Goal: Contribute content: Add original content to the website for others to see

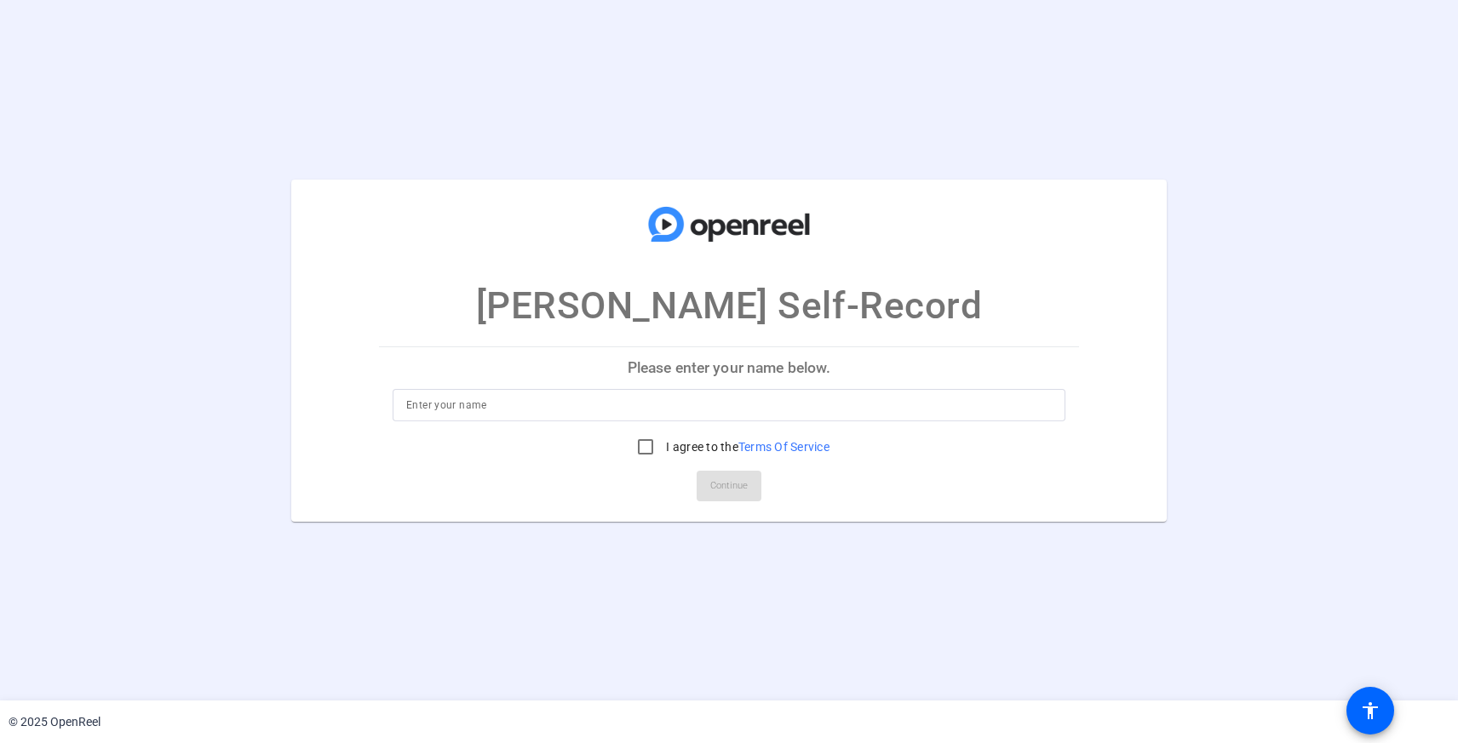
click at [461, 408] on input at bounding box center [728, 405] width 645 height 20
type input "[PERSON_NAME]"
click at [637, 445] on input "I agree to the Terms Of Service" at bounding box center [645, 447] width 34 height 34
checkbox input "true"
click at [739, 484] on span "Continue" at bounding box center [728, 486] width 37 height 26
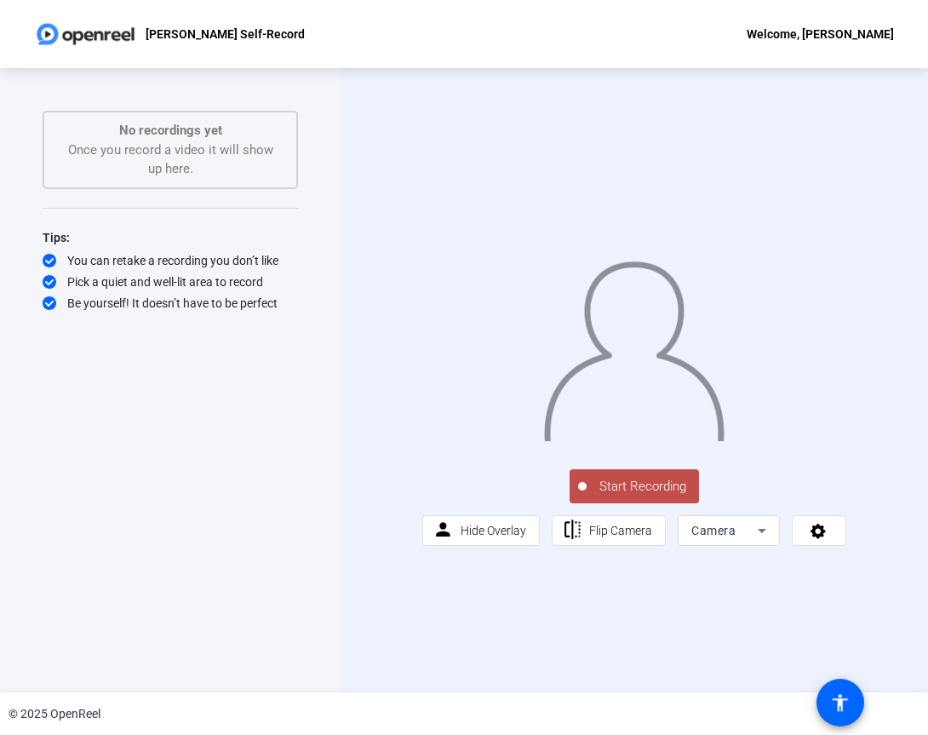
click at [666, 496] on span "Start Recording" at bounding box center [643, 487] width 112 height 20
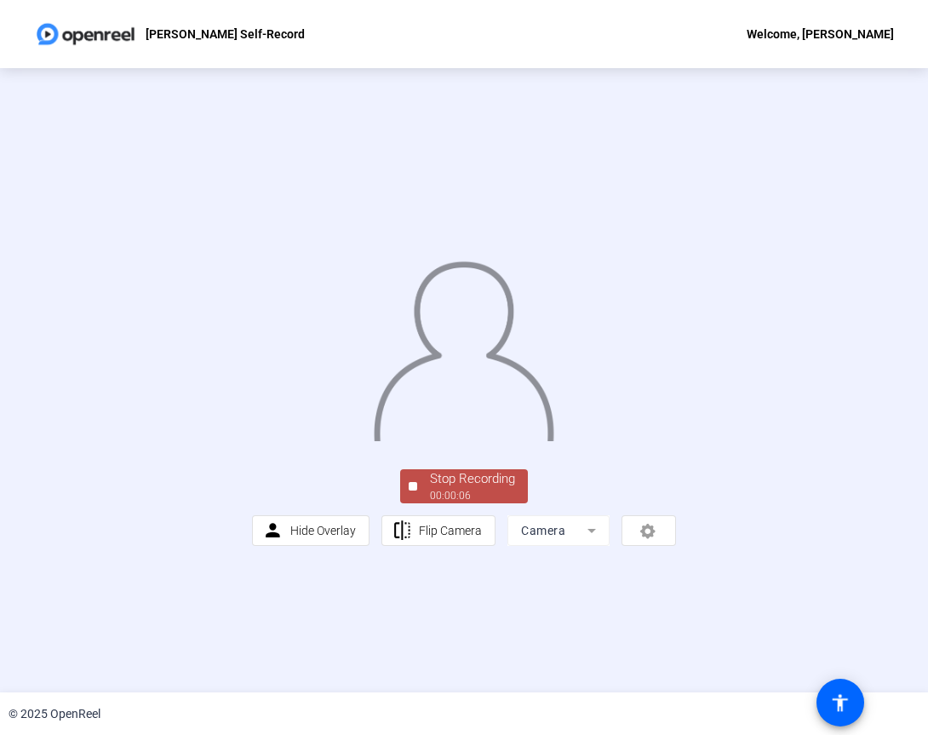
click at [444, 489] on div "Stop Recording" at bounding box center [472, 479] width 85 height 20
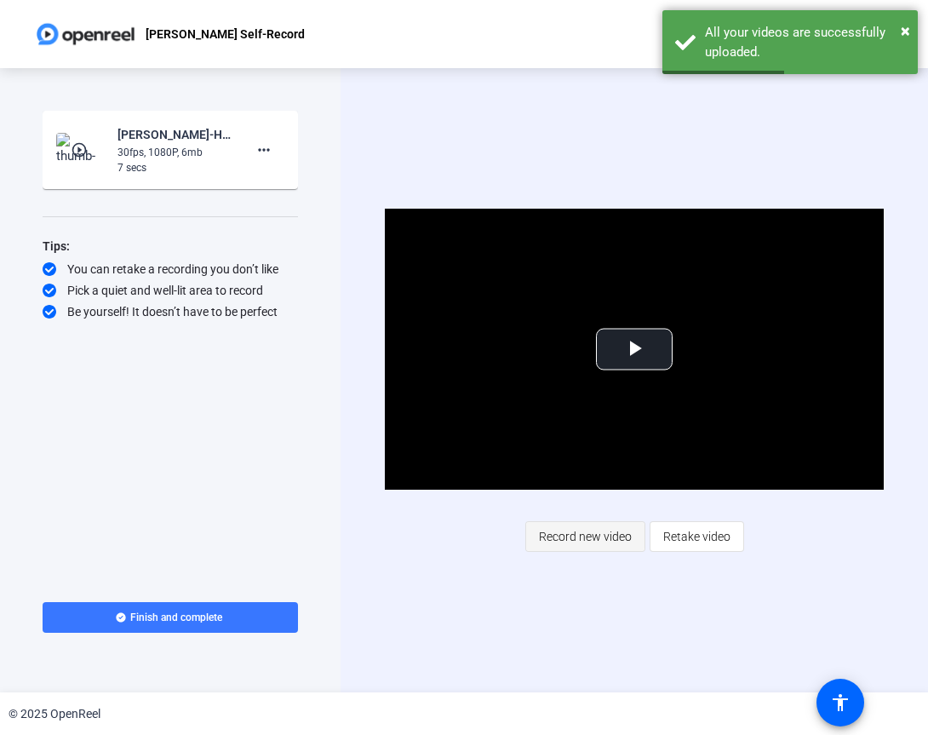
click at [577, 535] on span "Record new video" at bounding box center [585, 536] width 93 height 32
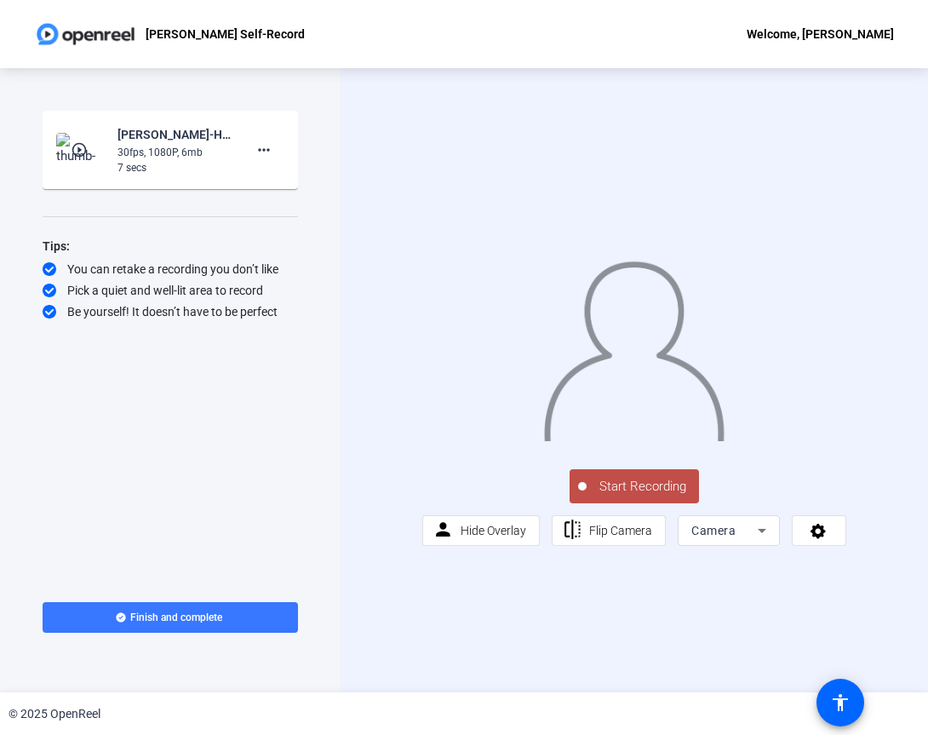
click at [640, 496] on span "Start Recording" at bounding box center [643, 487] width 112 height 20
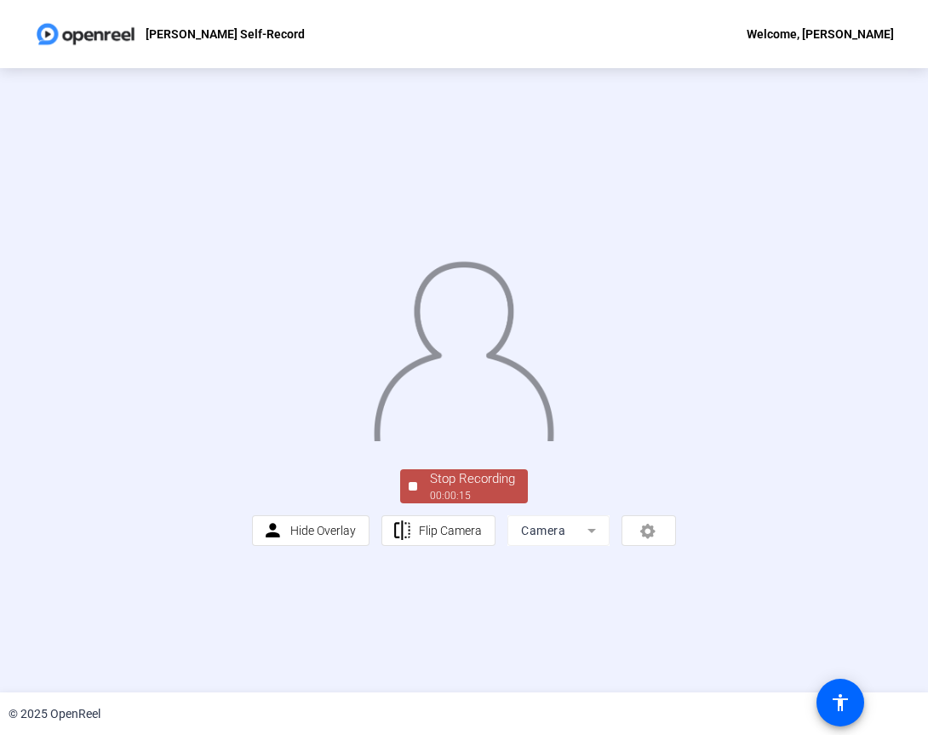
click at [493, 489] on div "Stop Recording" at bounding box center [472, 479] width 85 height 20
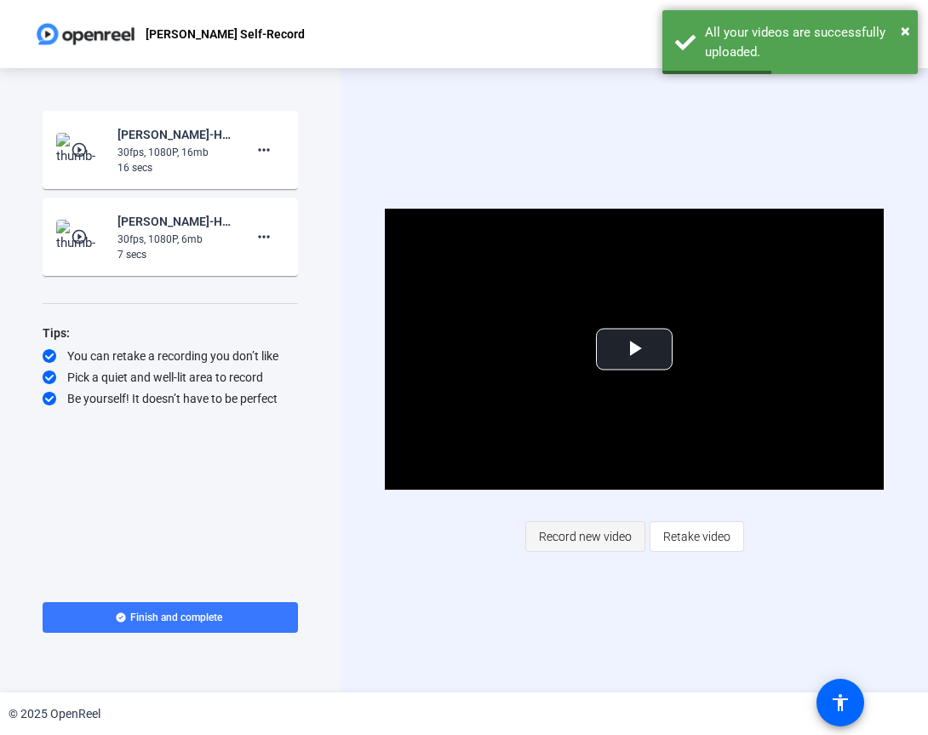
click at [589, 533] on span "Record new video" at bounding box center [585, 536] width 93 height 32
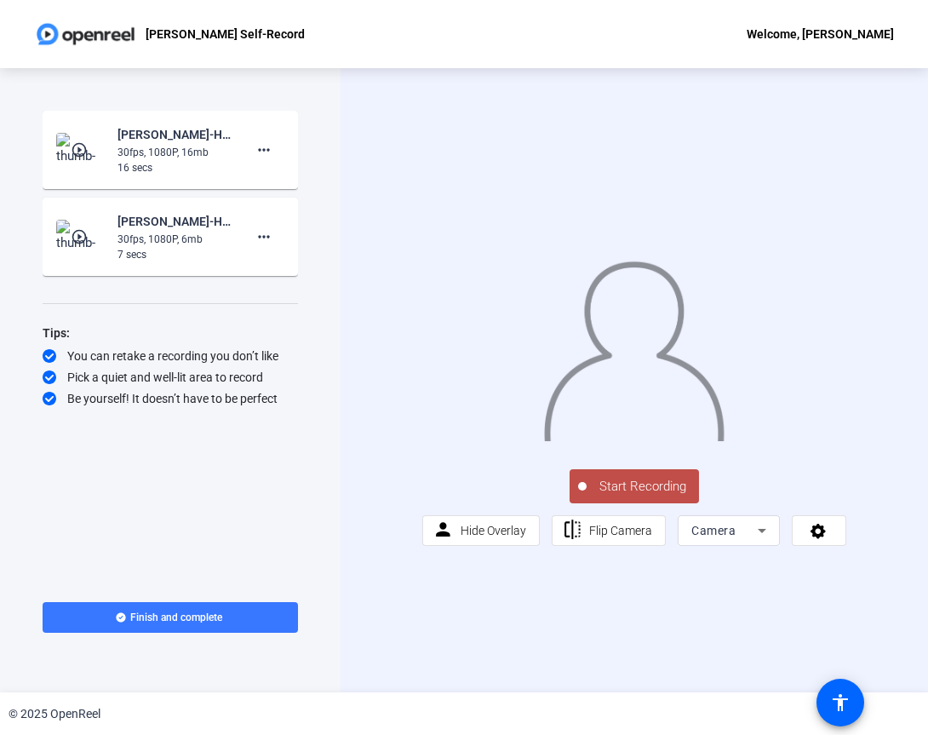
click at [628, 496] on span "Start Recording" at bounding box center [643, 487] width 112 height 20
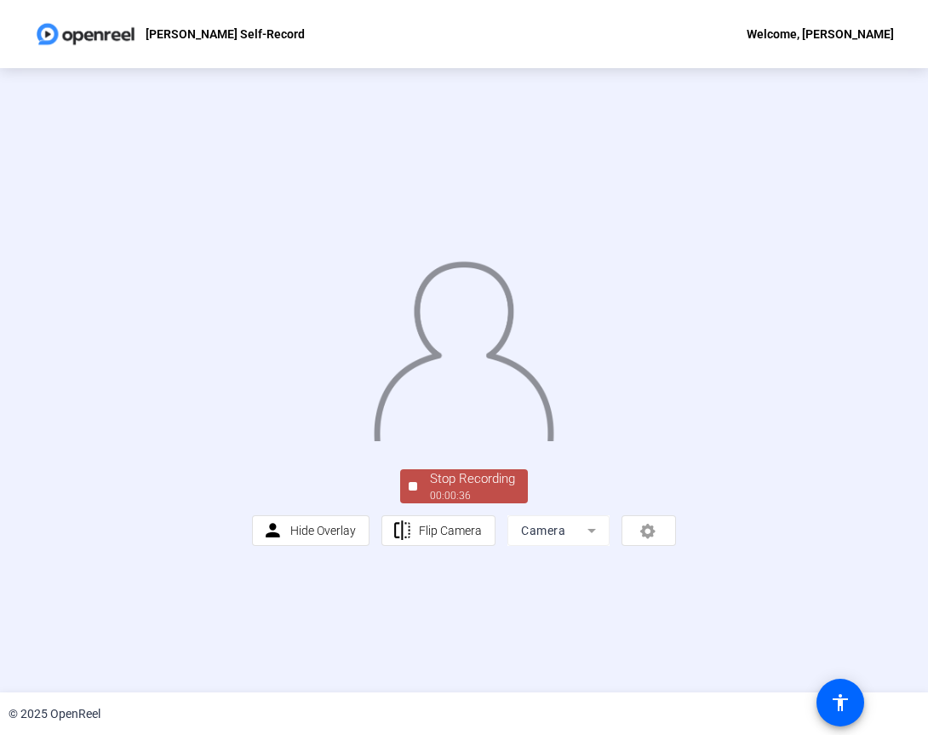
click at [449, 489] on div "Stop Recording" at bounding box center [472, 479] width 85 height 20
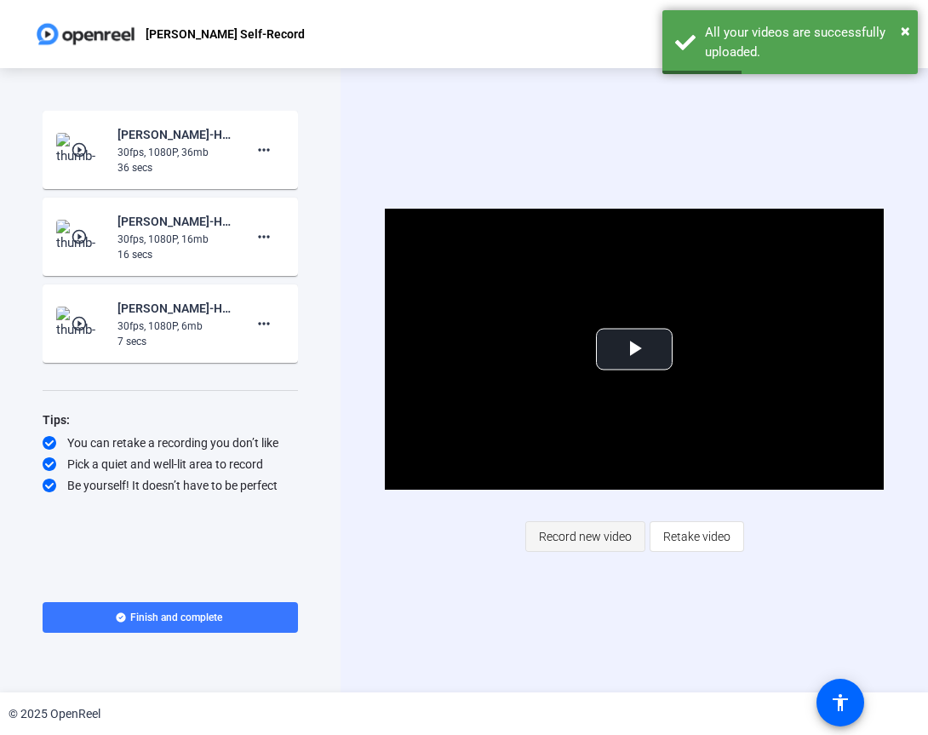
click at [598, 538] on span "Record new video" at bounding box center [585, 536] width 93 height 32
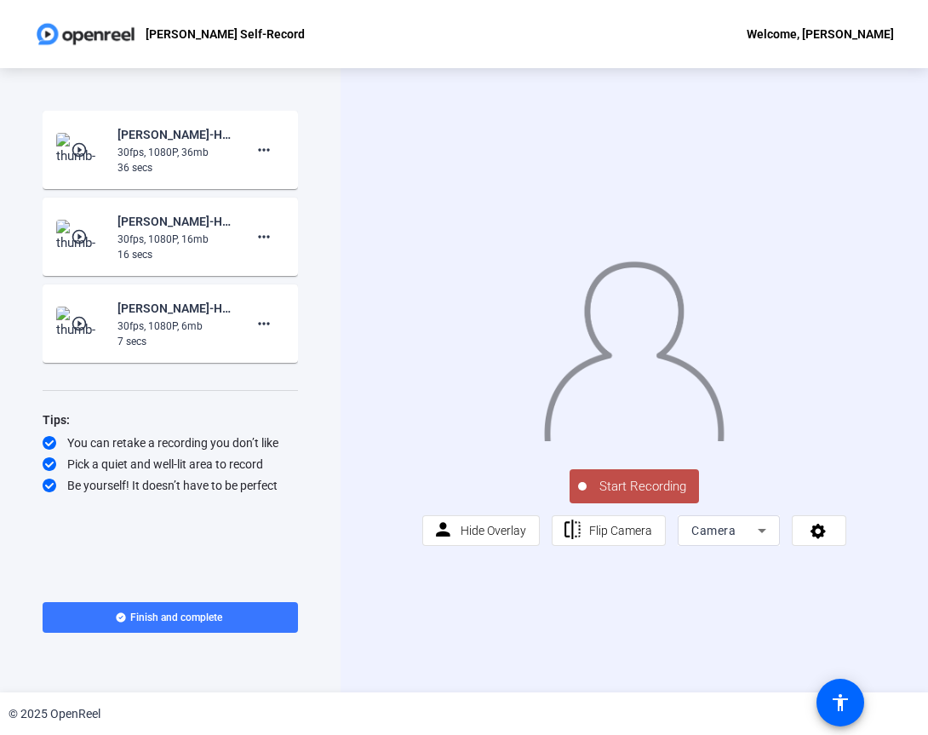
click at [634, 496] on span "Start Recording" at bounding box center [643, 487] width 112 height 20
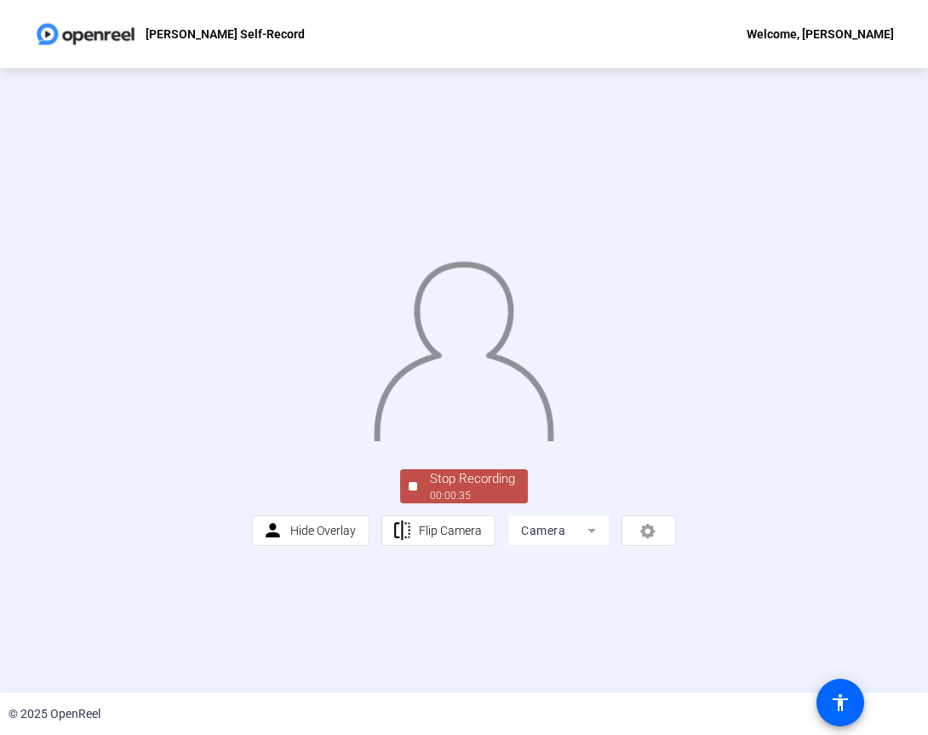
click at [462, 503] on div "00:00:35" at bounding box center [472, 495] width 85 height 15
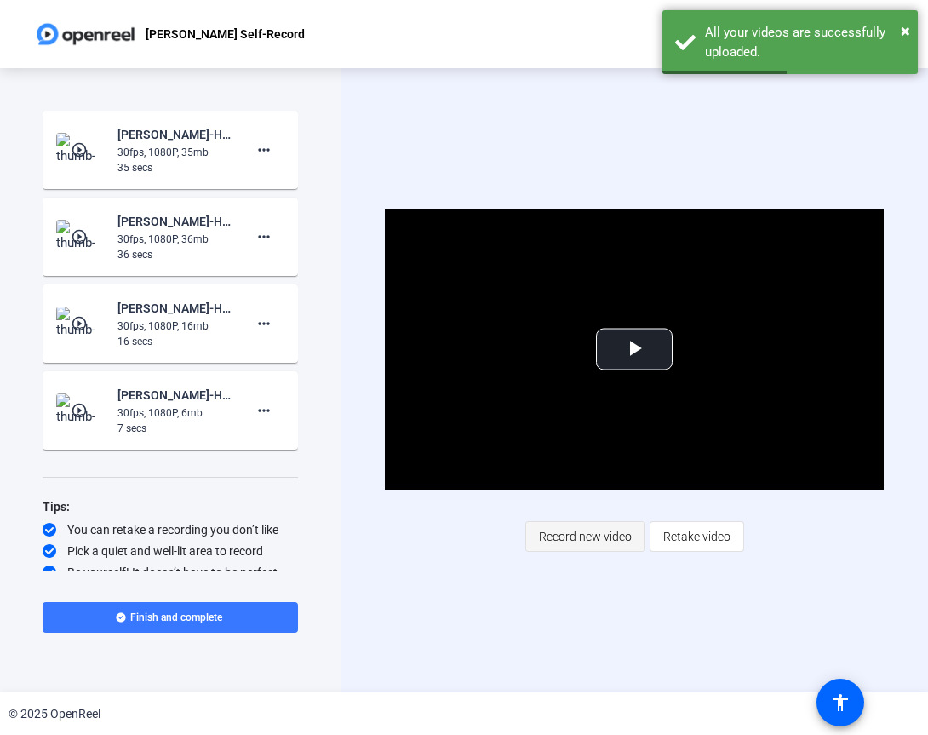
click at [608, 538] on span "Record new video" at bounding box center [585, 536] width 93 height 32
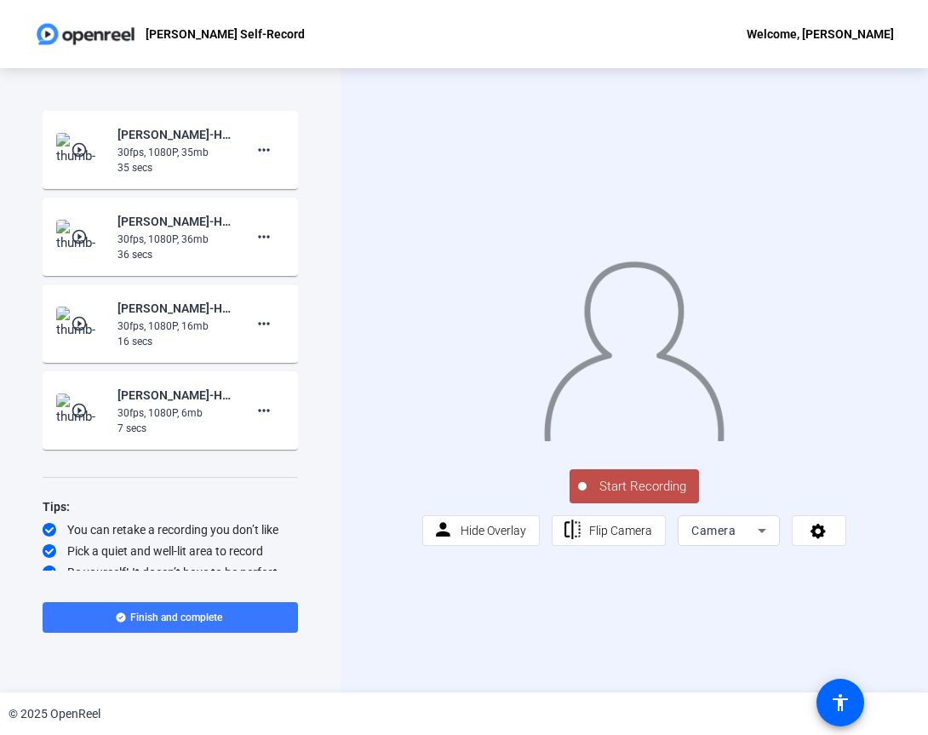
click at [625, 496] on span "Start Recording" at bounding box center [643, 487] width 112 height 20
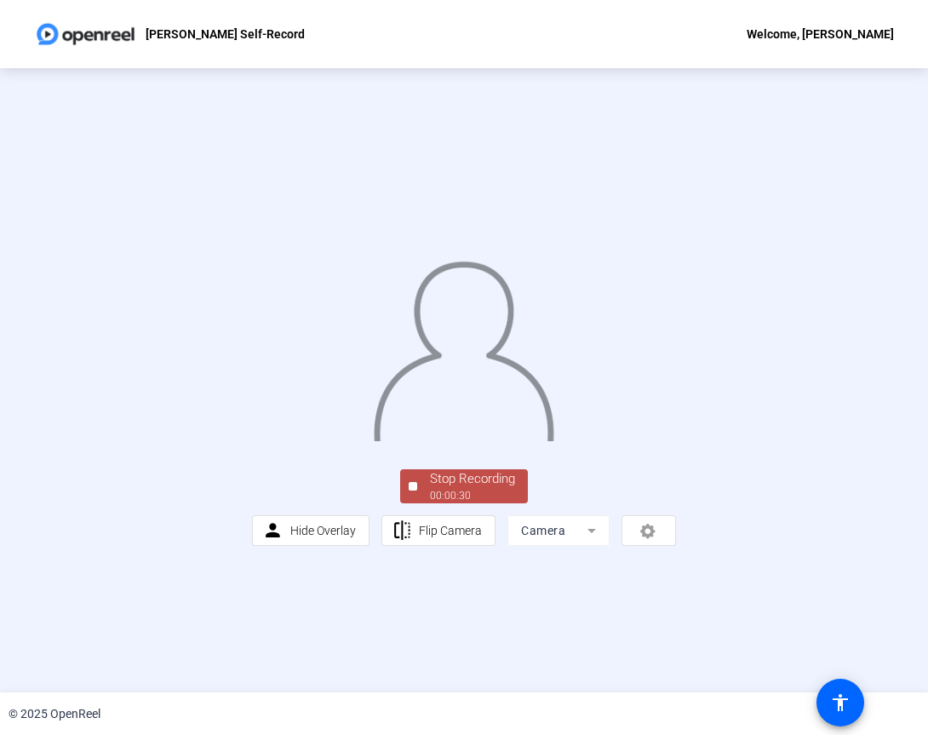
click at [436, 489] on div "Stop Recording" at bounding box center [472, 479] width 85 height 20
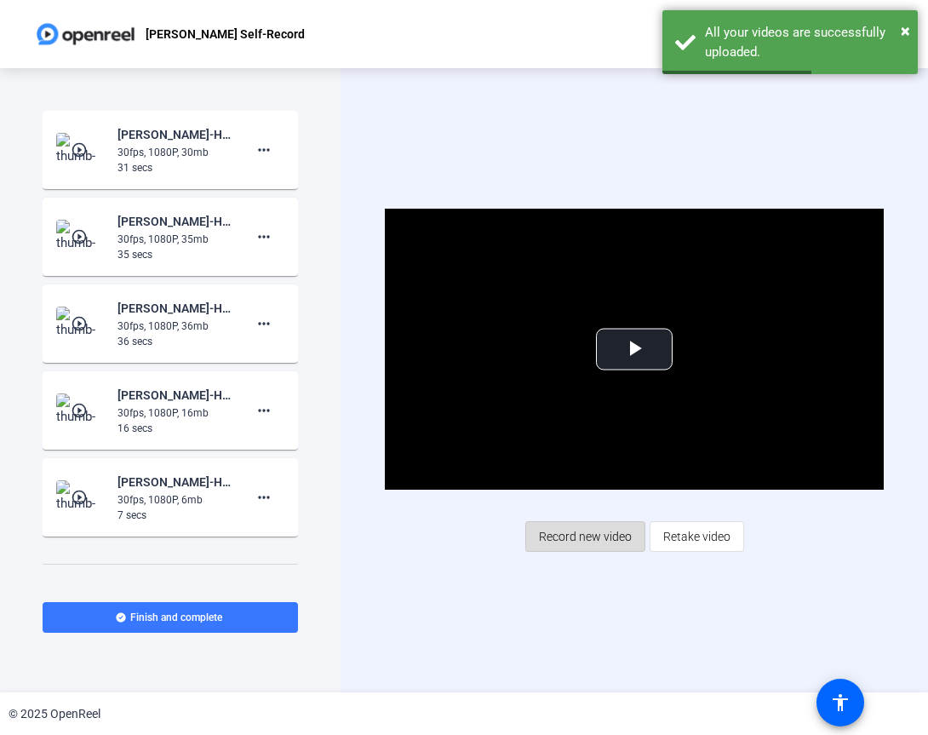
click at [615, 539] on span "Record new video" at bounding box center [585, 536] width 93 height 32
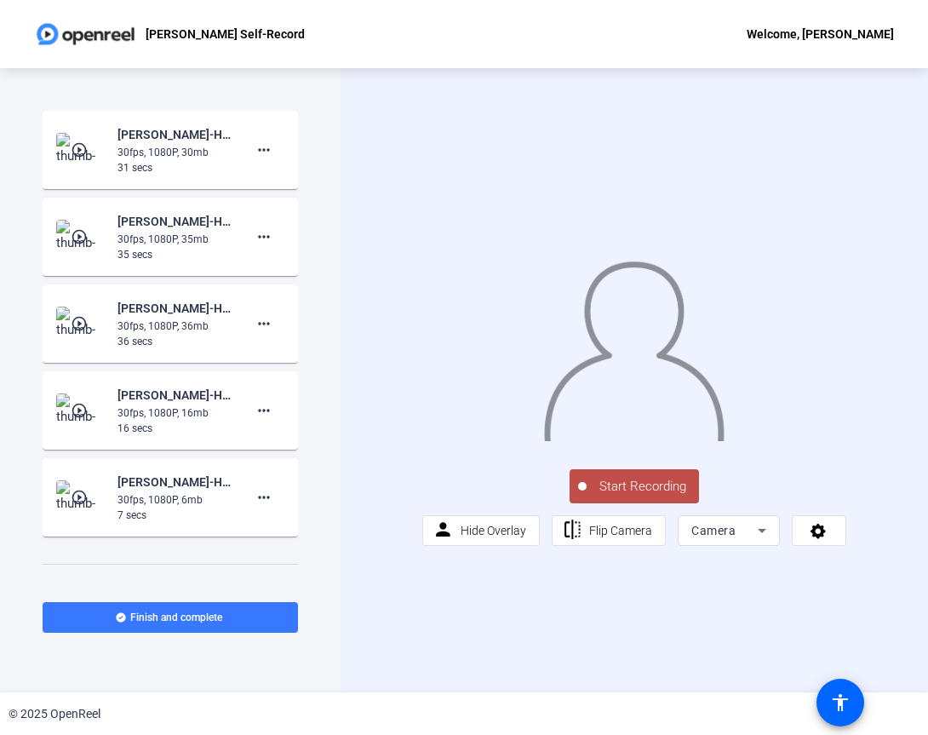
click at [651, 496] on span "Start Recording" at bounding box center [643, 487] width 112 height 20
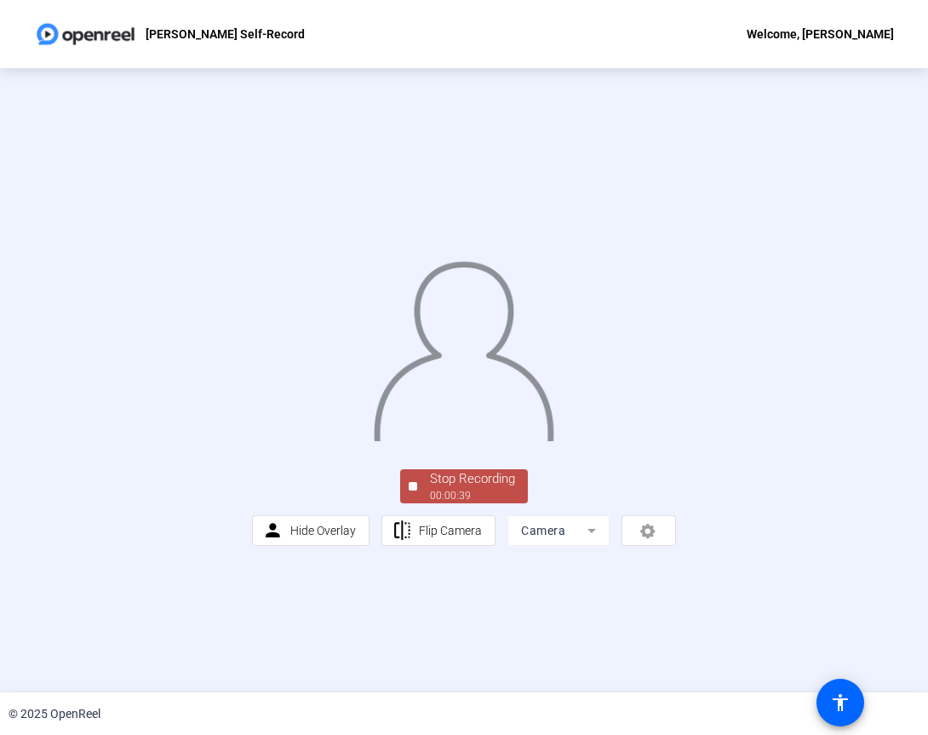
click at [470, 489] on div "Stop Recording" at bounding box center [472, 479] width 85 height 20
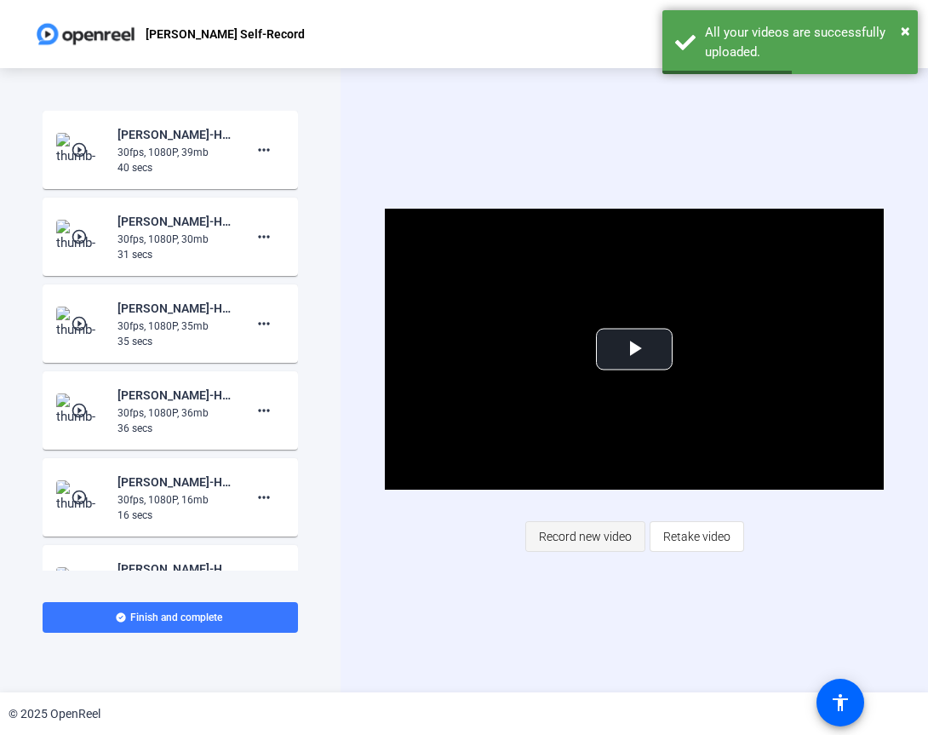
click at [567, 540] on span "Record new video" at bounding box center [585, 536] width 93 height 32
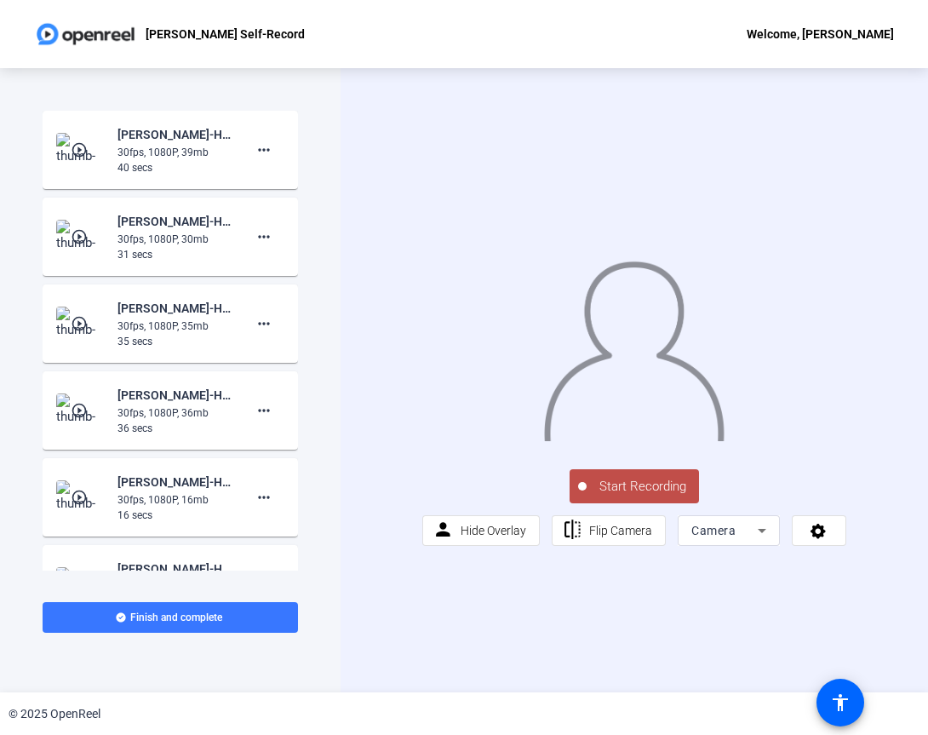
click at [635, 496] on span "Start Recording" at bounding box center [643, 487] width 112 height 20
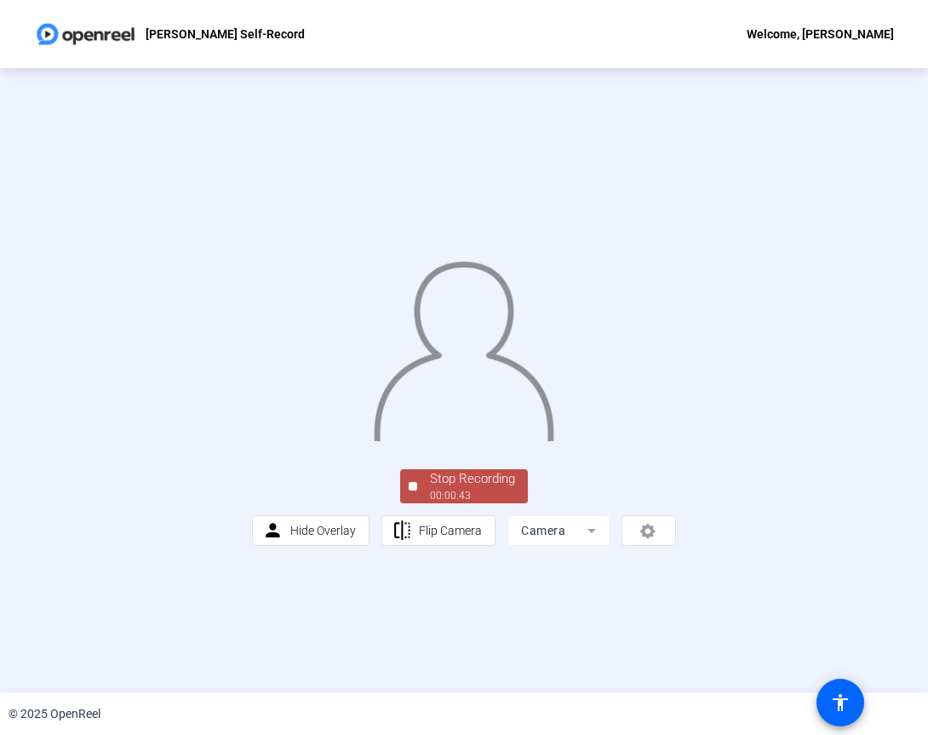
click at [466, 489] on div "Stop Recording" at bounding box center [472, 479] width 85 height 20
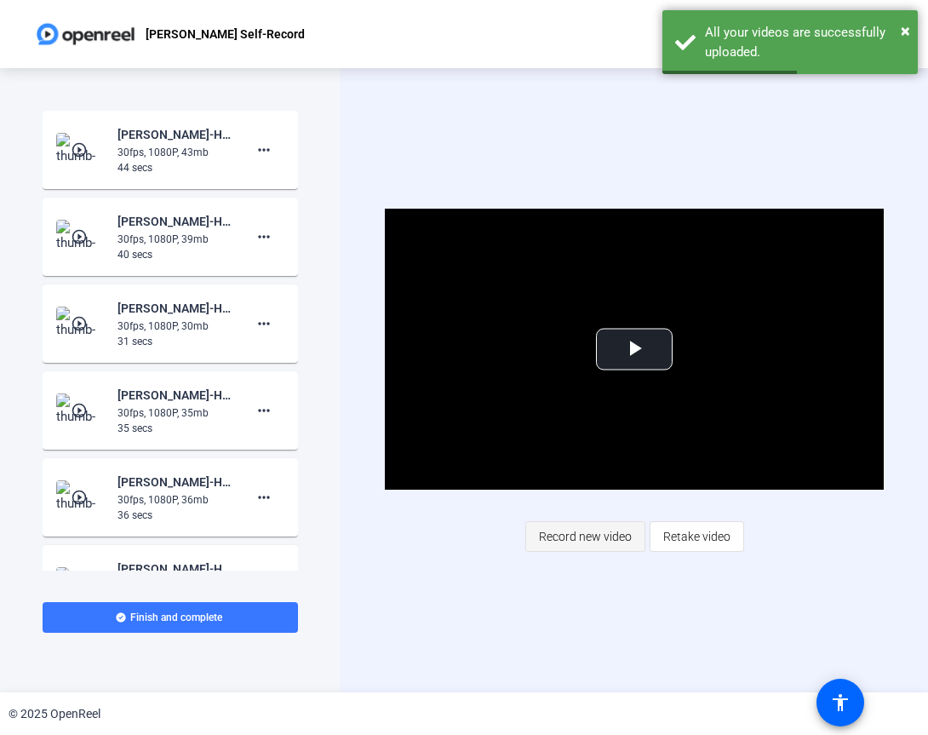
click at [594, 539] on span "Record new video" at bounding box center [585, 536] width 93 height 32
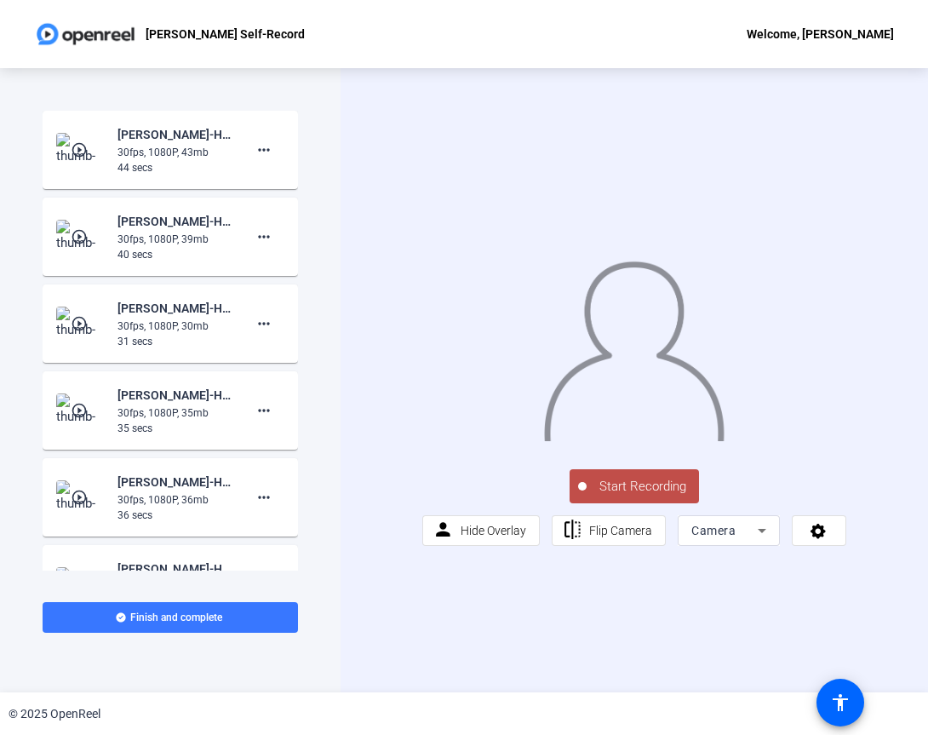
click at [622, 496] on span "Start Recording" at bounding box center [643, 487] width 112 height 20
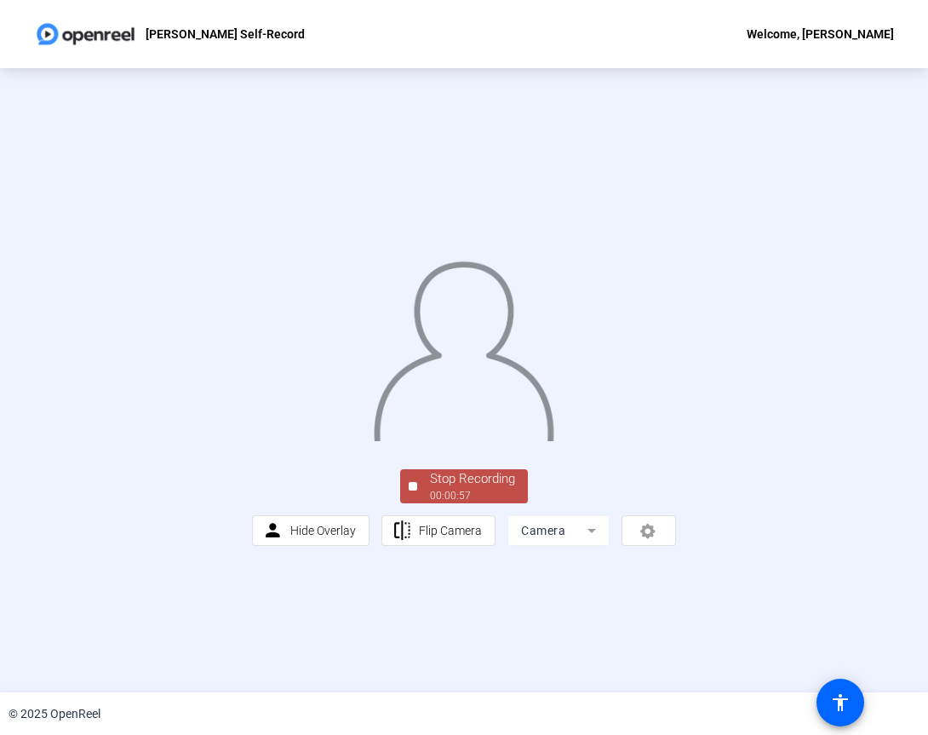
click at [468, 503] on div "00:00:57" at bounding box center [472, 495] width 85 height 15
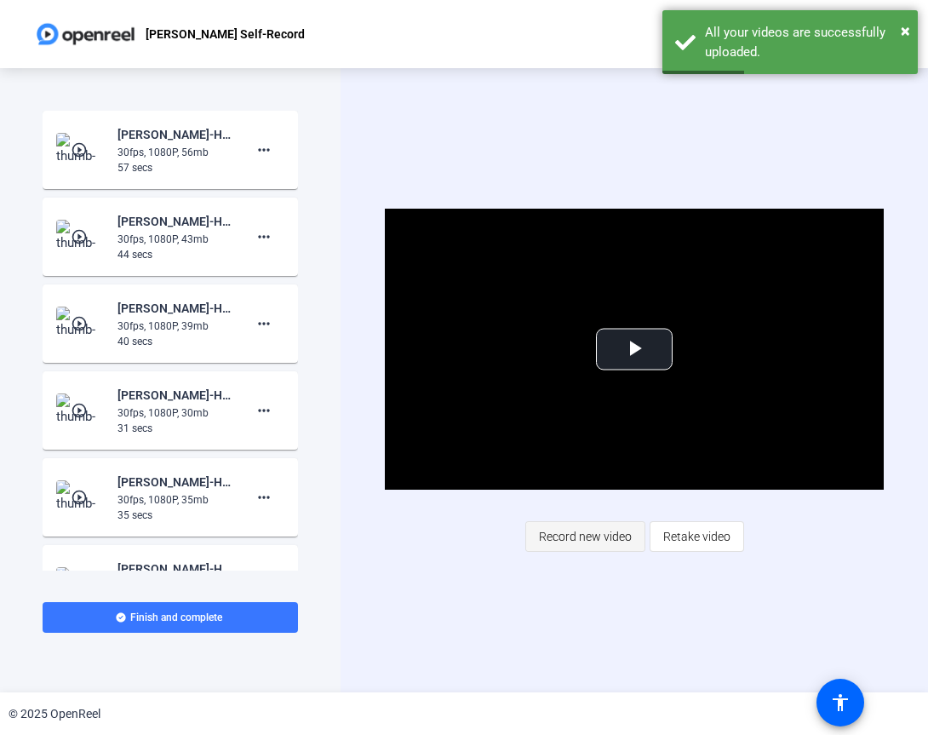
click at [599, 529] on span "Record new video" at bounding box center [585, 536] width 93 height 32
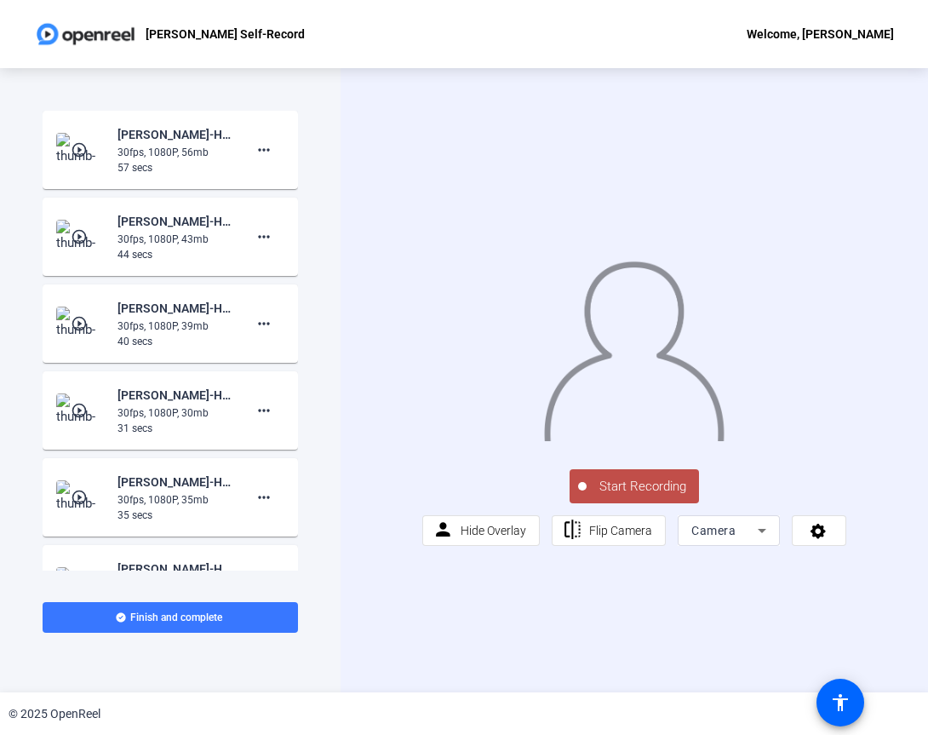
click at [645, 496] on span "Start Recording" at bounding box center [643, 487] width 112 height 20
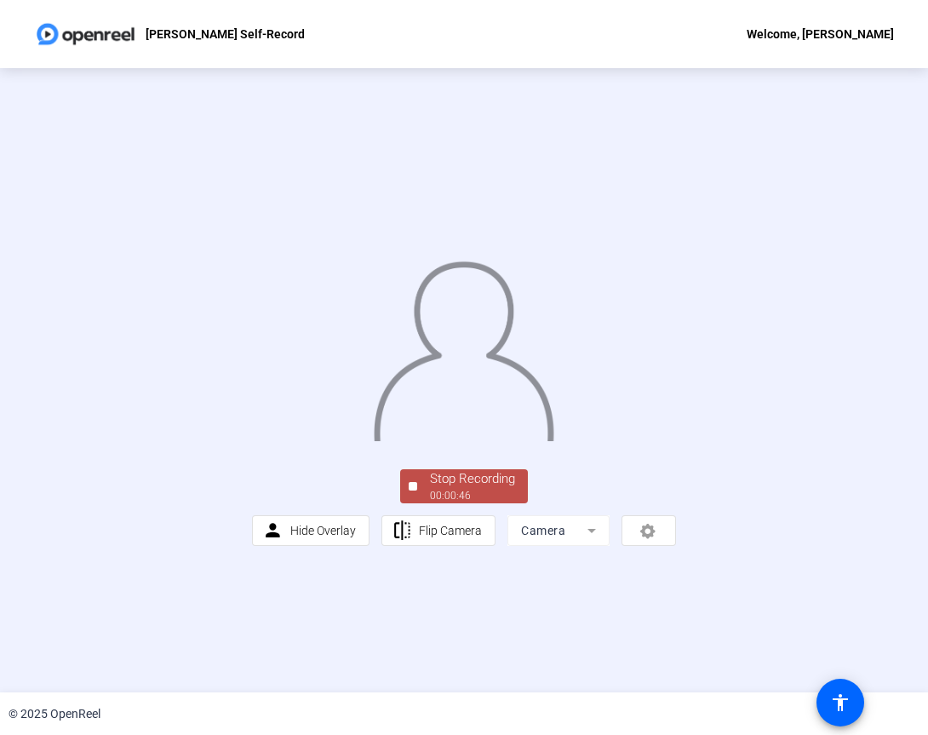
click at [472, 489] on div "Stop Recording" at bounding box center [472, 479] width 85 height 20
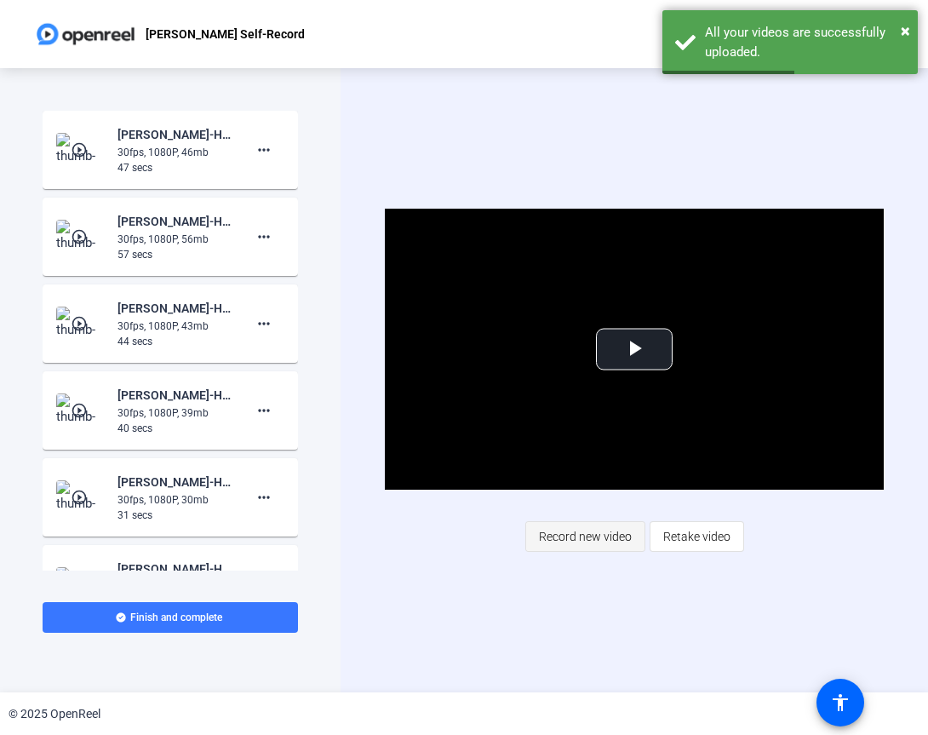
click at [590, 529] on span "Record new video" at bounding box center [585, 536] width 93 height 32
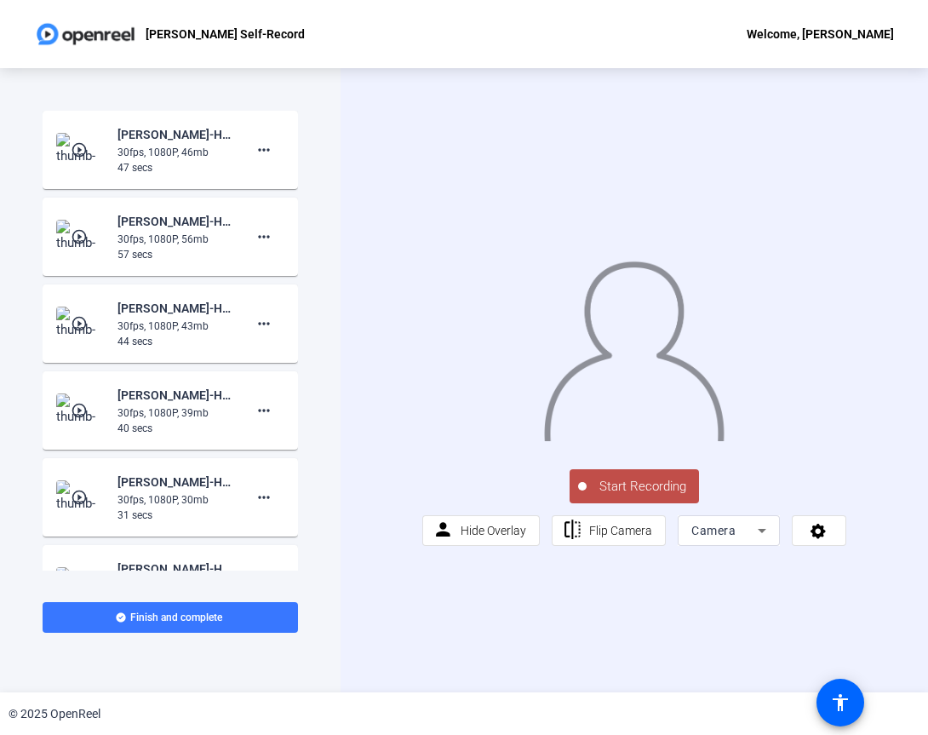
click at [645, 496] on span "Start Recording" at bounding box center [643, 487] width 112 height 20
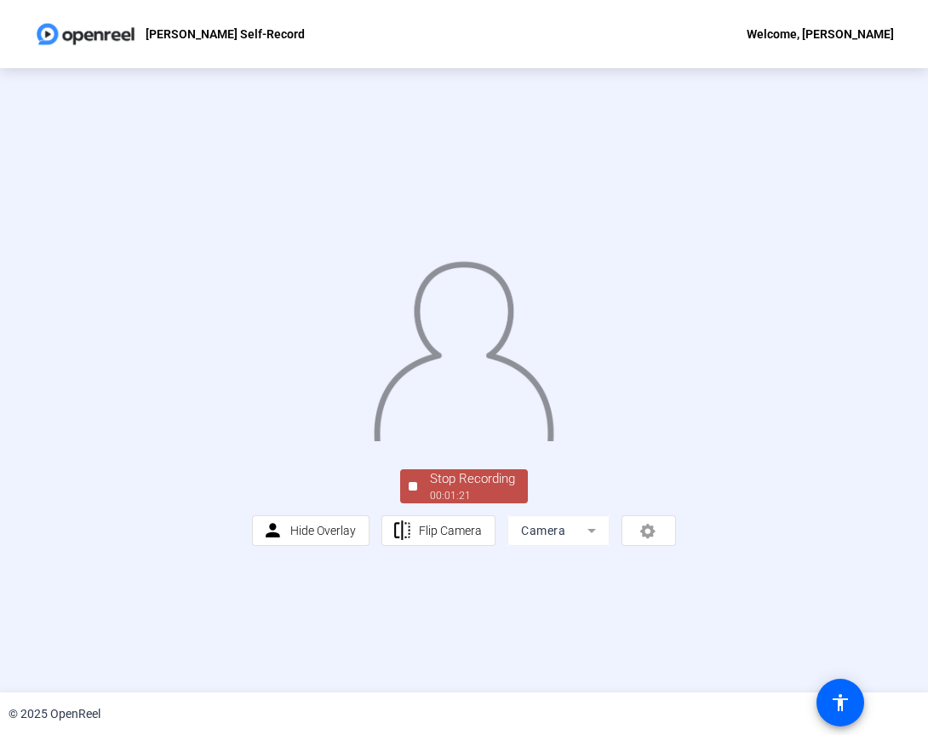
click at [450, 489] on div "Stop Recording" at bounding box center [472, 479] width 85 height 20
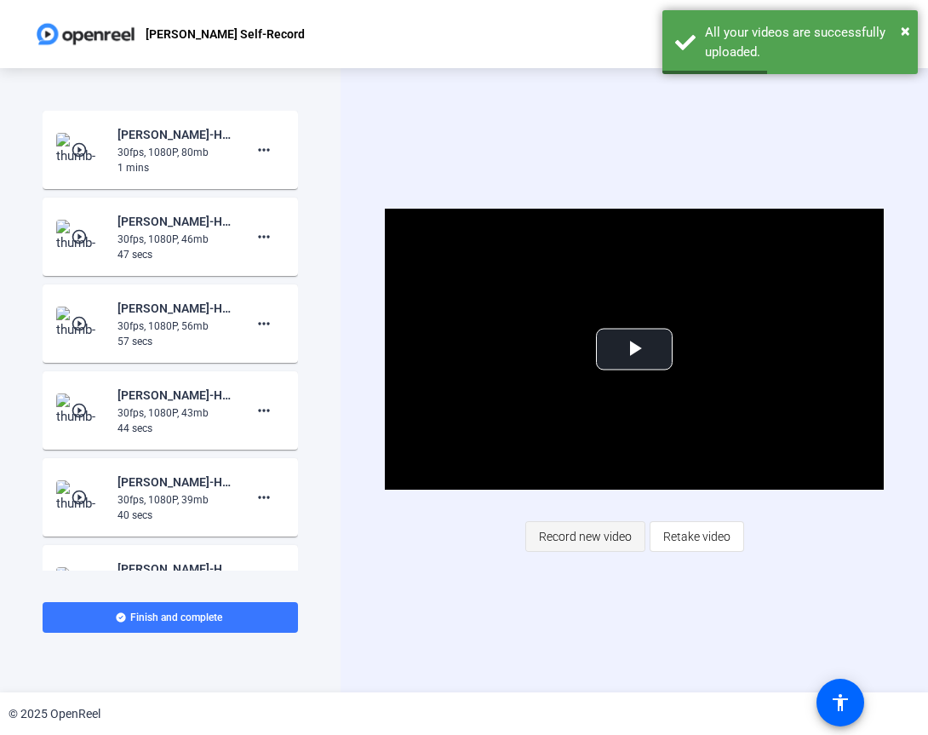
click at [591, 539] on span "Record new video" at bounding box center [585, 536] width 93 height 32
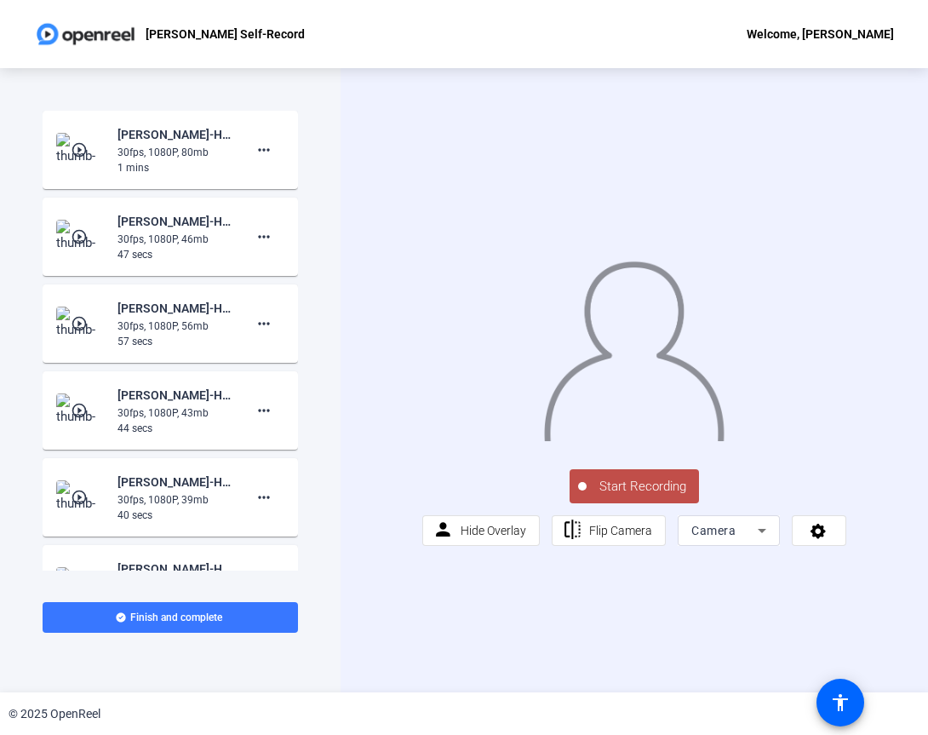
click at [627, 496] on span "Start Recording" at bounding box center [643, 487] width 112 height 20
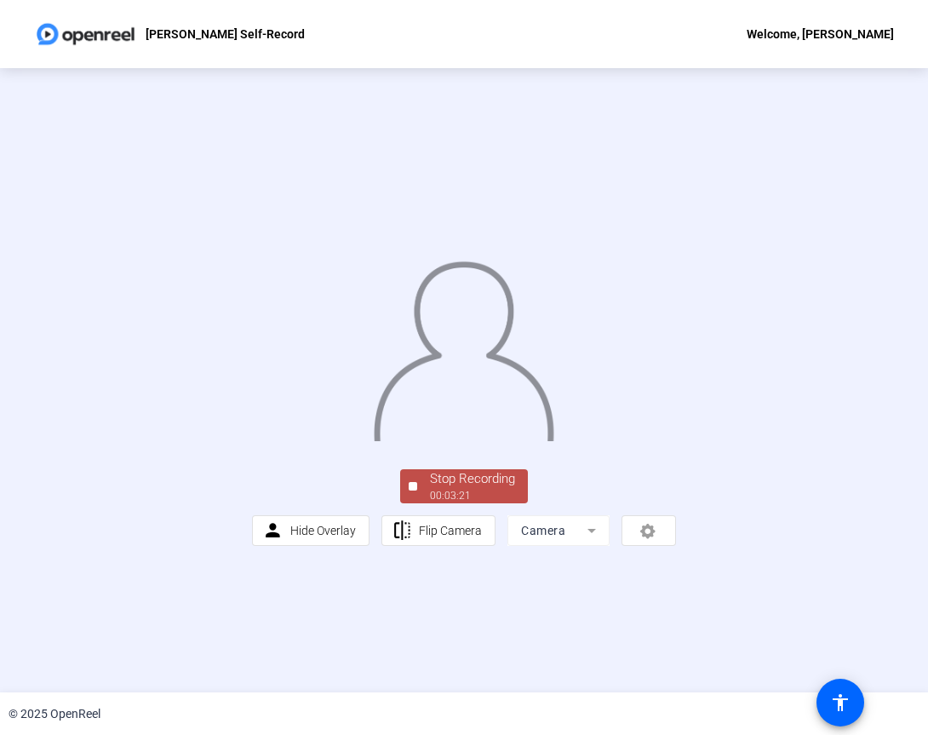
click at [435, 489] on div "Stop Recording" at bounding box center [472, 479] width 85 height 20
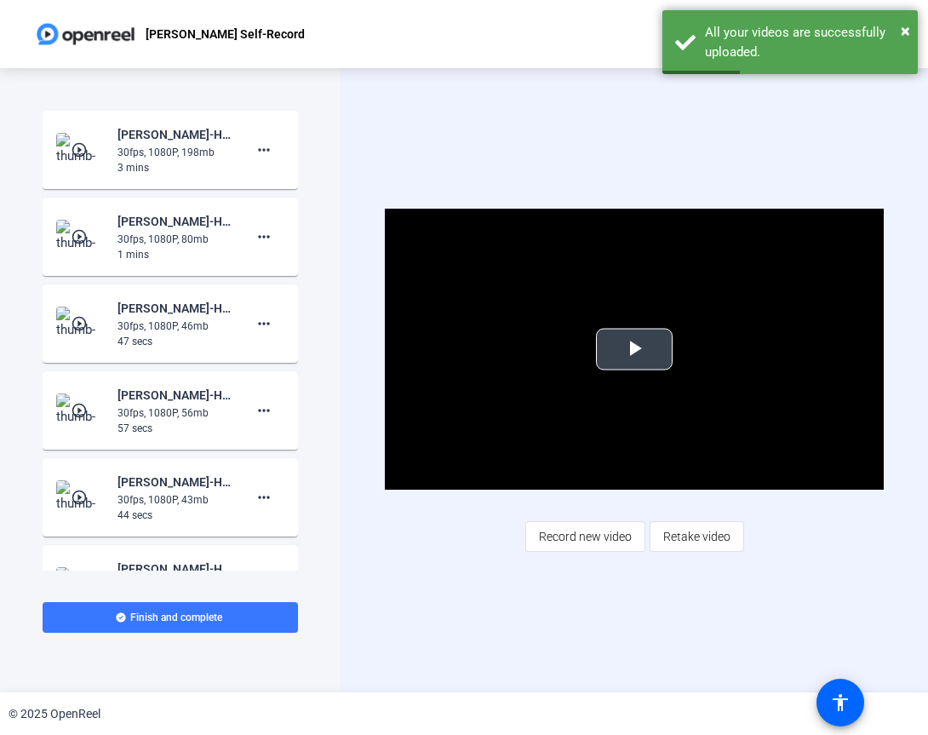
click at [634, 349] on span "Video Player" at bounding box center [634, 349] width 0 height 0
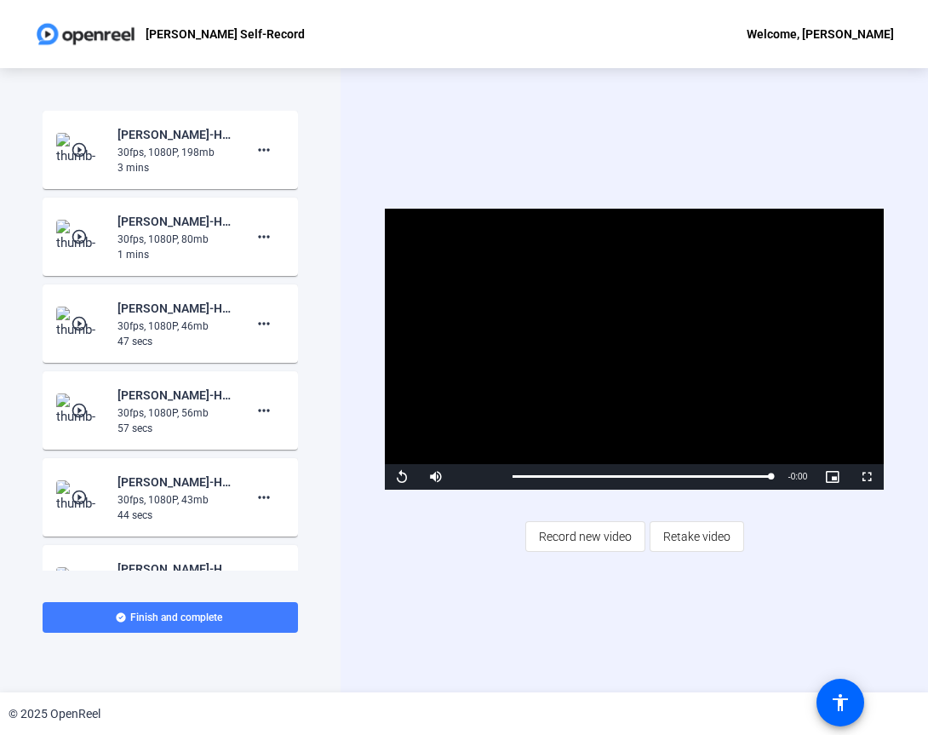
click at [179, 619] on span "Finish and complete" at bounding box center [176, 618] width 92 height 14
